Goal: Transaction & Acquisition: Purchase product/service

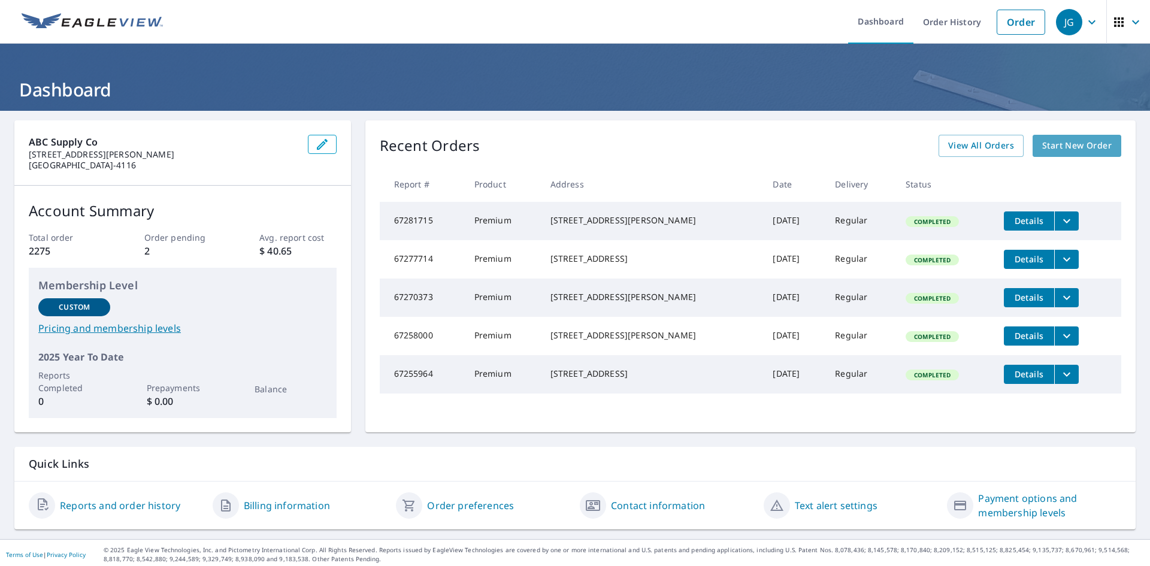
click at [1063, 140] on span "Start New Order" at bounding box center [1076, 145] width 69 height 15
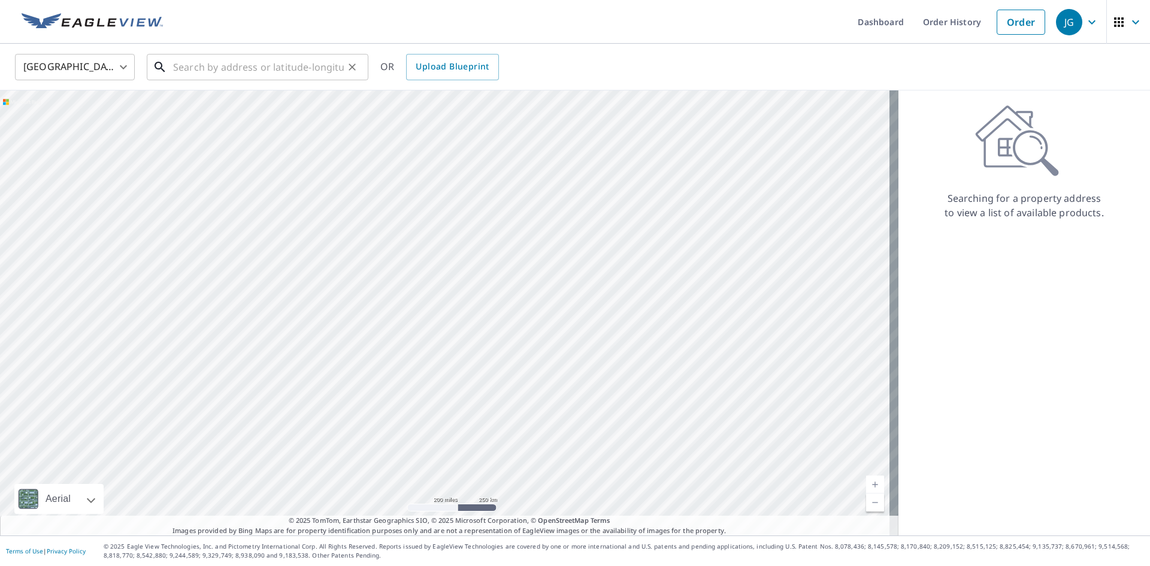
click at [274, 63] on input "text" at bounding box center [258, 67] width 171 height 34
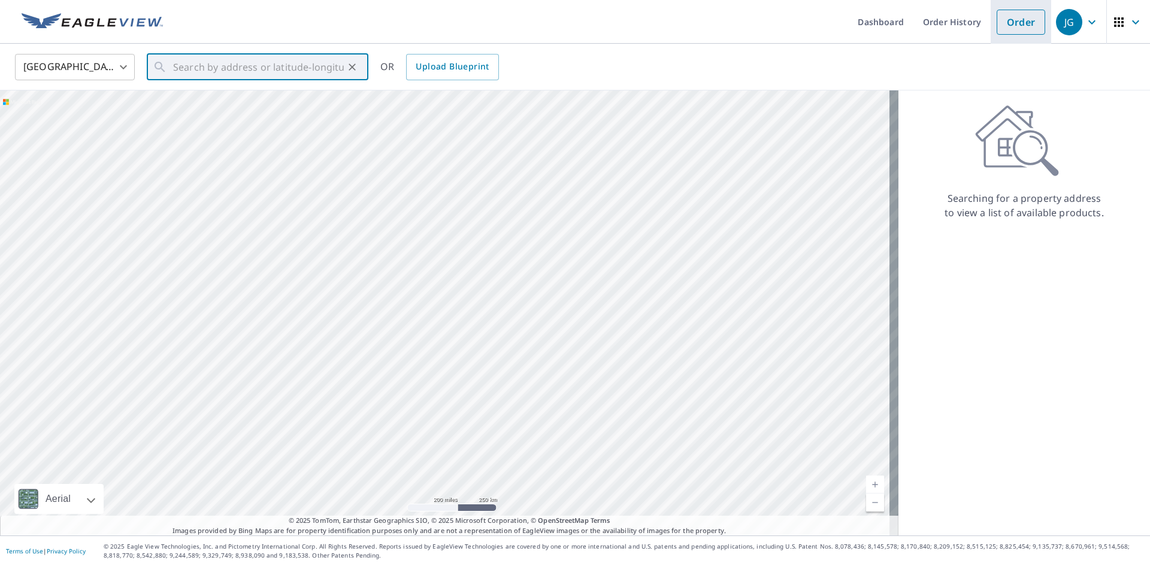
click at [1014, 21] on link "Order" at bounding box center [1020, 22] width 49 height 25
click at [231, 68] on input "text" at bounding box center [258, 67] width 171 height 34
click at [222, 105] on span "[STREET_ADDRESS]" at bounding box center [265, 102] width 188 height 14
type input "[STREET_ADDRESS]"
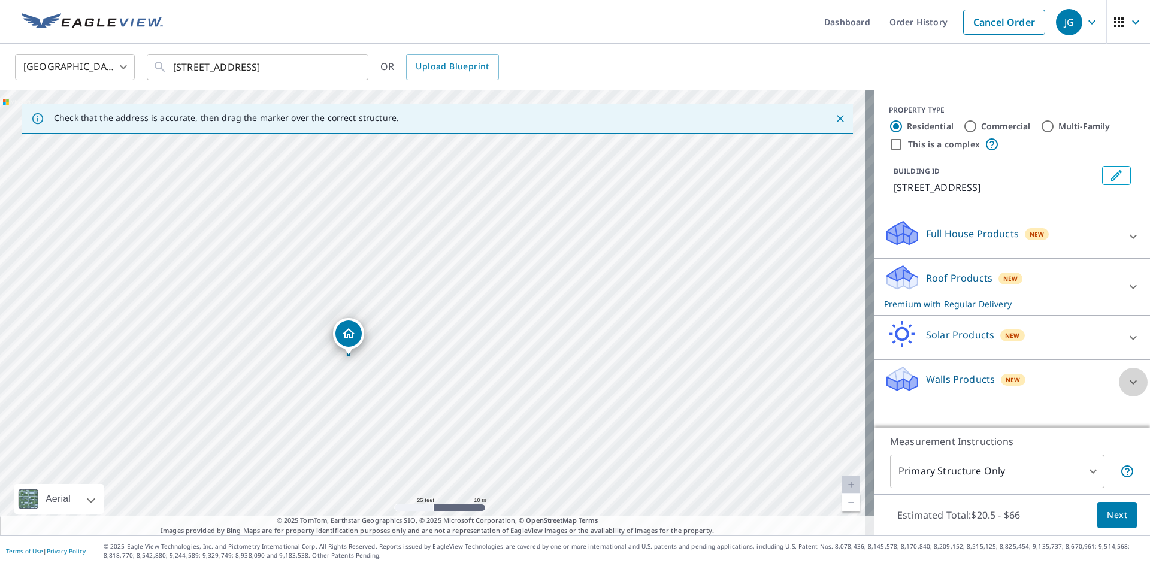
click at [1126, 389] on icon at bounding box center [1133, 382] width 14 height 14
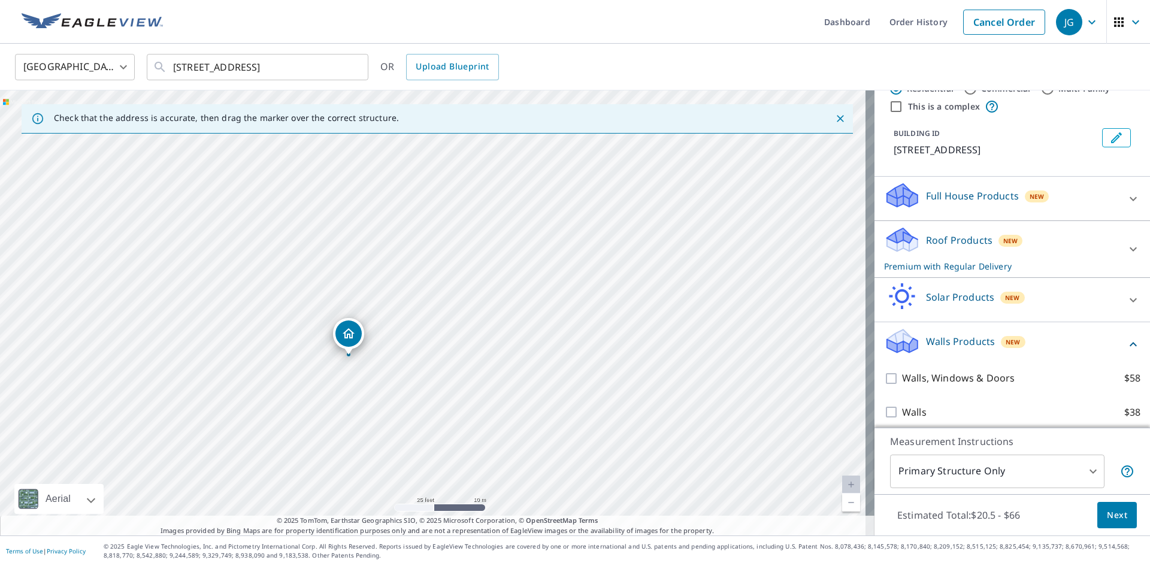
scroll to position [59, 0]
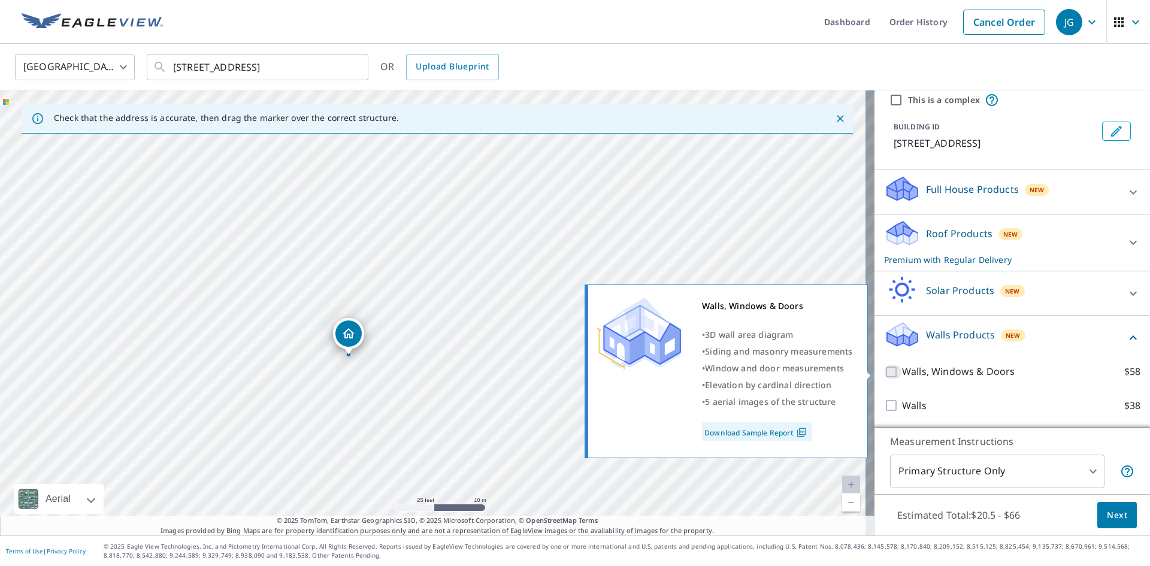
click at [884, 374] on input "Walls, Windows & Doors $58" at bounding box center [893, 372] width 18 height 14
checkbox input "true"
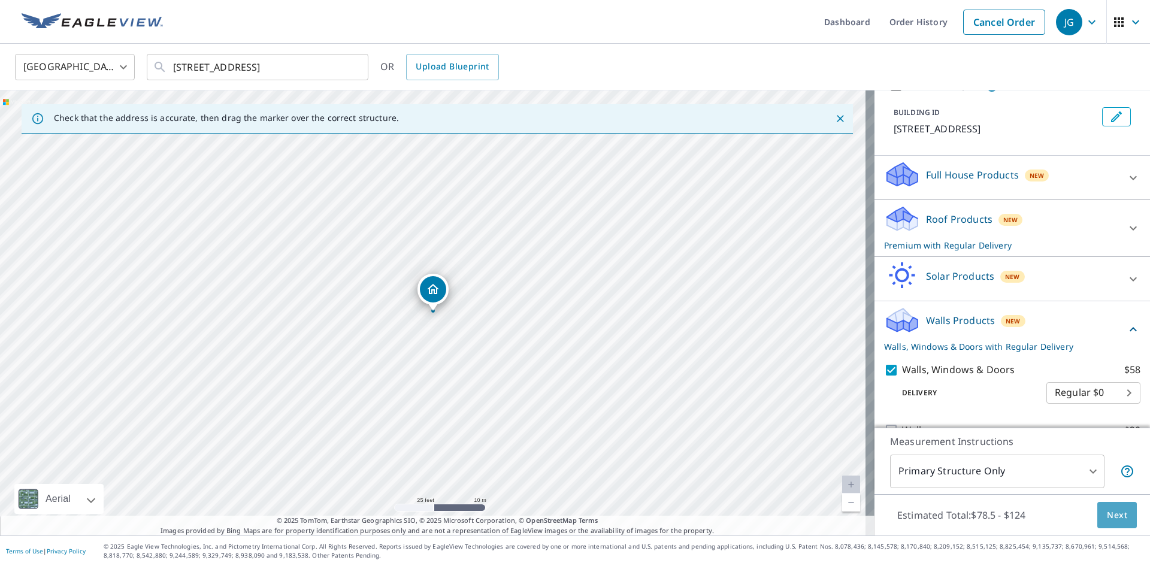
click at [1107, 516] on span "Next" at bounding box center [1117, 515] width 20 height 15
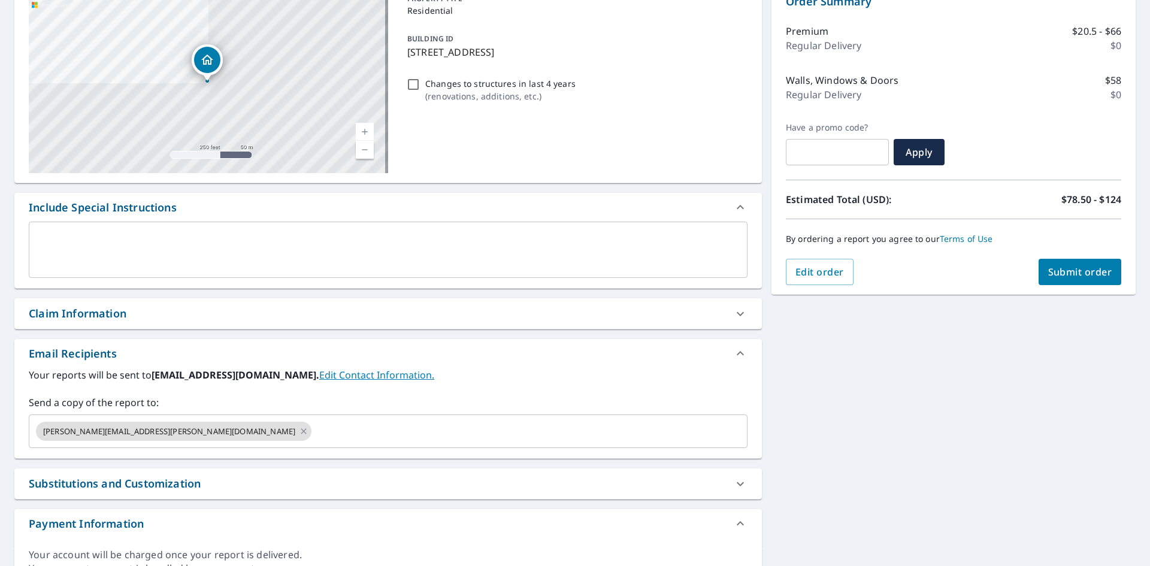
scroll to position [196, 0]
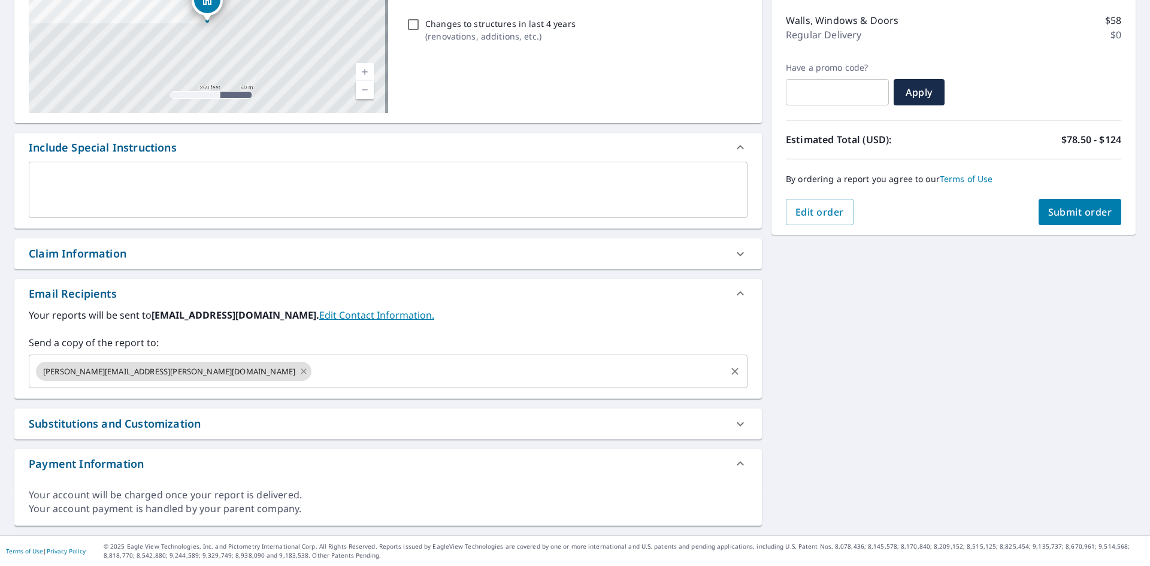
click at [299, 371] on icon at bounding box center [304, 371] width 10 height 13
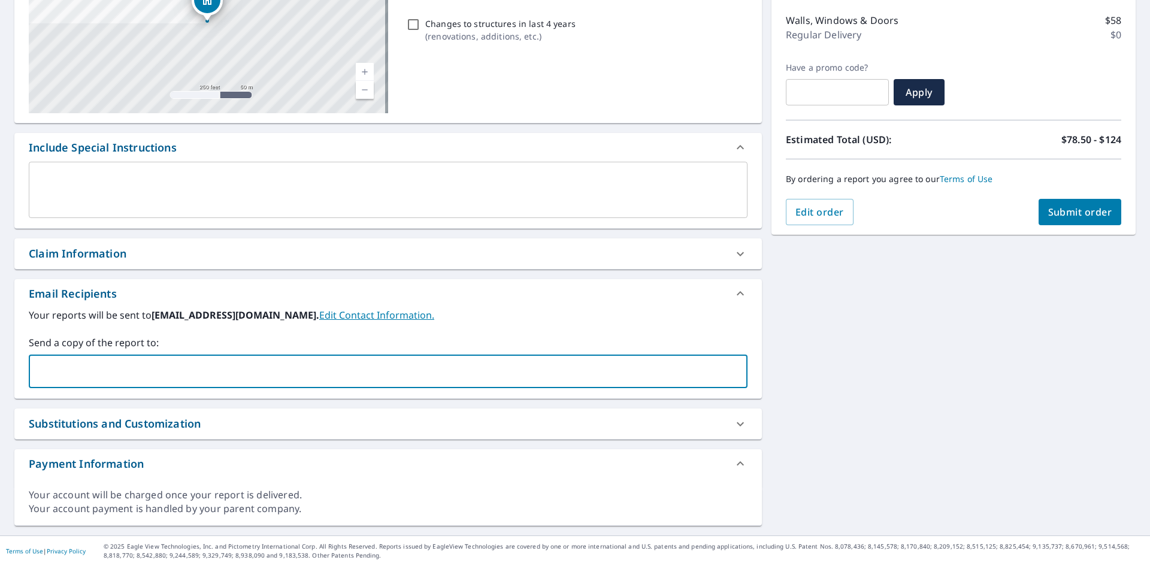
click at [167, 371] on input "text" at bounding box center [379, 371] width 690 height 23
type input "[PERSON_NAME][EMAIL_ADDRESS][PERSON_NAME][DOMAIN_NAME]"
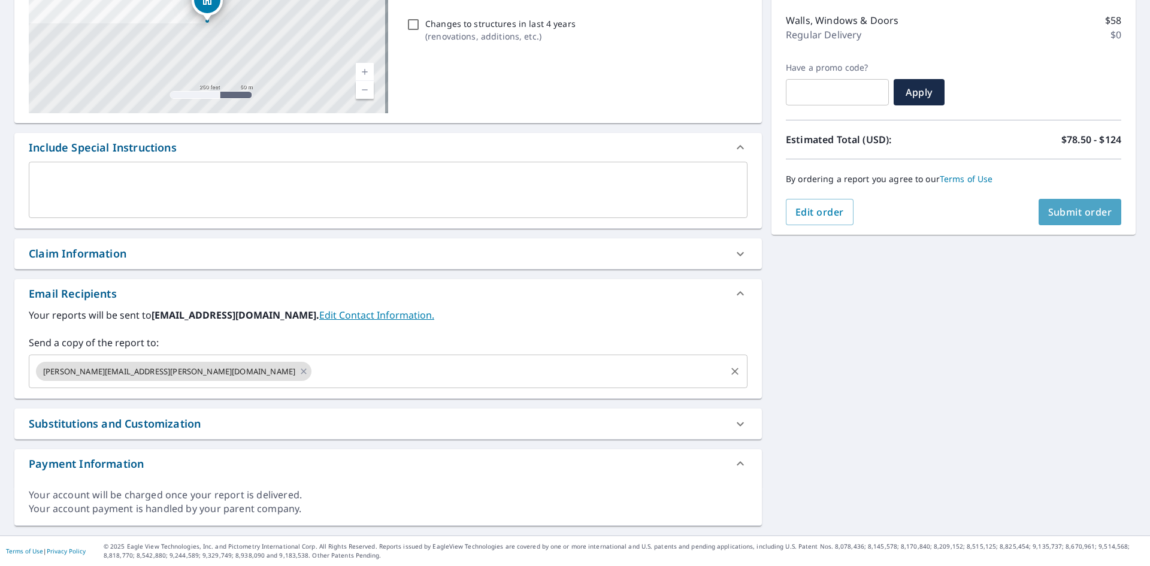
click at [1070, 211] on span "Submit order" at bounding box center [1080, 211] width 64 height 13
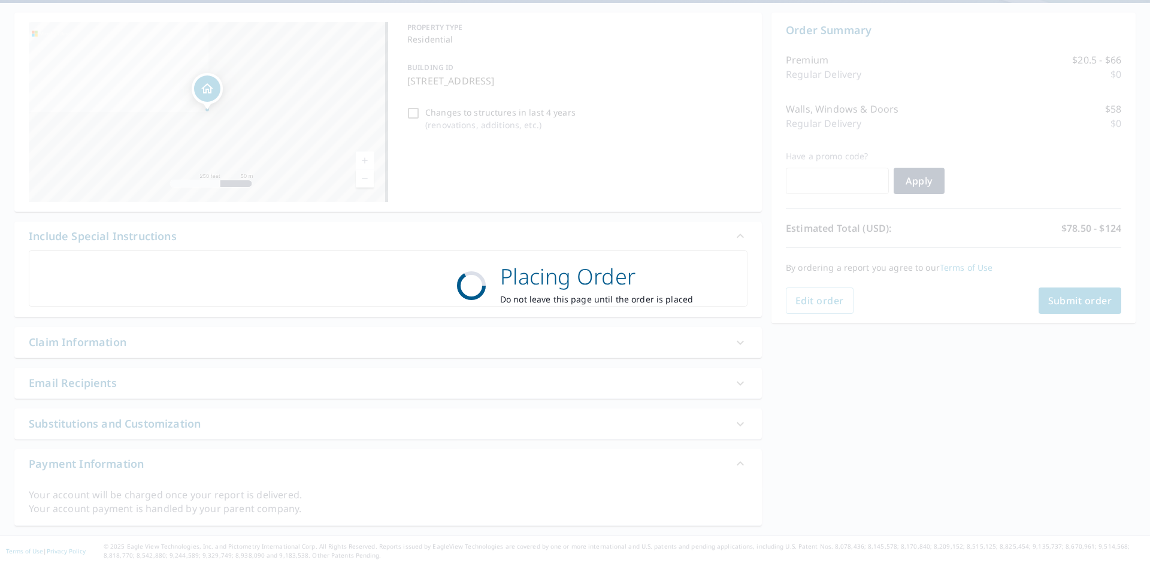
scroll to position [108, 0]
